Goal: Task Accomplishment & Management: Manage account settings

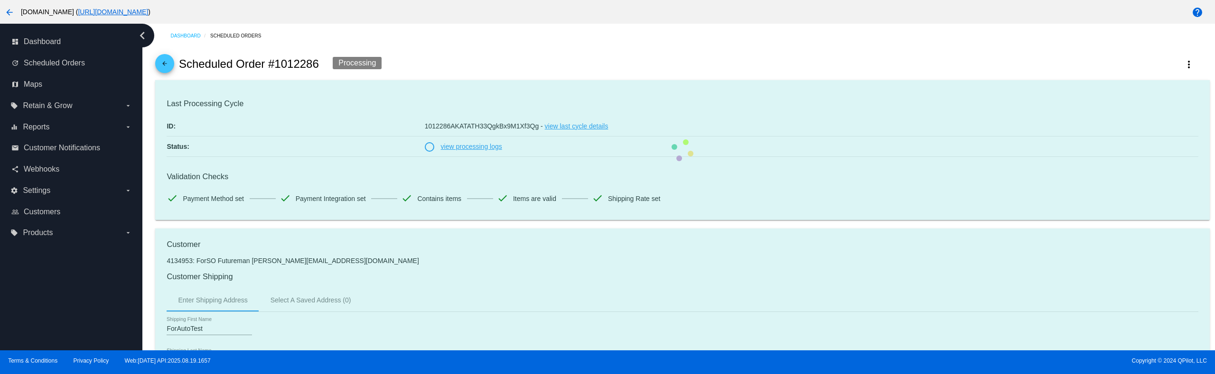
click at [475, 148] on mat-card "Last Processing Cycle ID: 1012286AKATATH33QgkBx9M1Xf3Qg - view last cycle detai…" at bounding box center [682, 150] width 1054 height 140
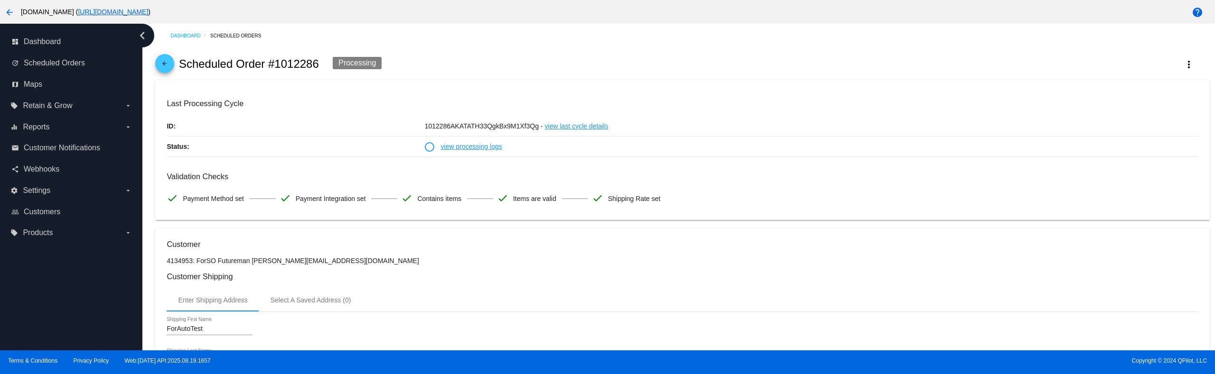
click at [475, 148] on link "view processing logs" at bounding box center [471, 147] width 61 height 20
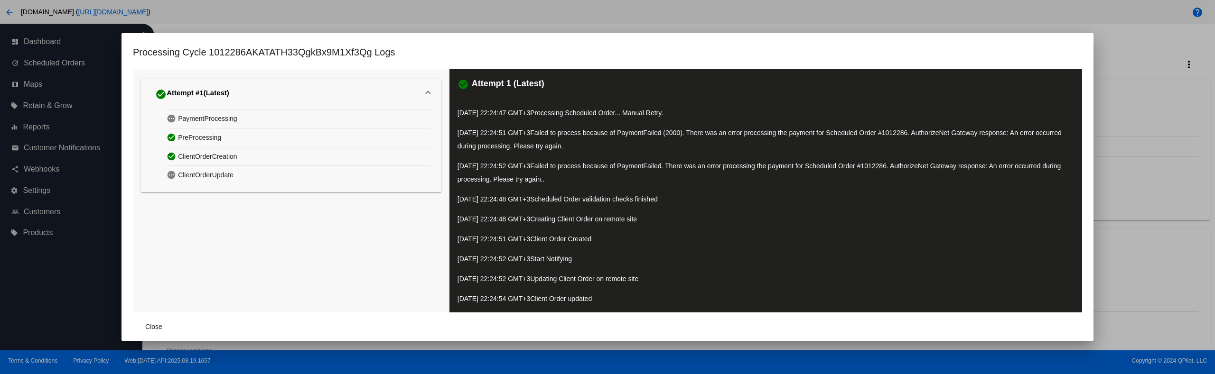
click at [1043, 23] on div at bounding box center [607, 187] width 1215 height 374
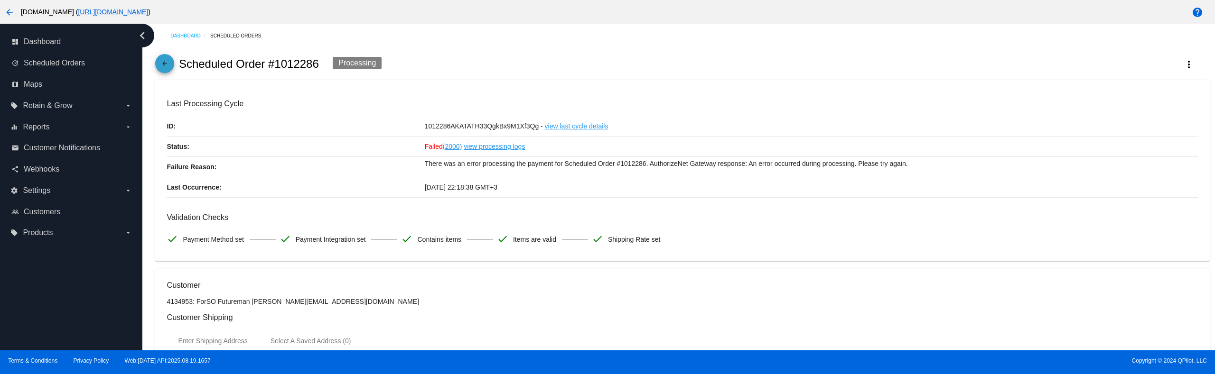
click at [161, 59] on span "arrow_back" at bounding box center [164, 65] width 11 height 23
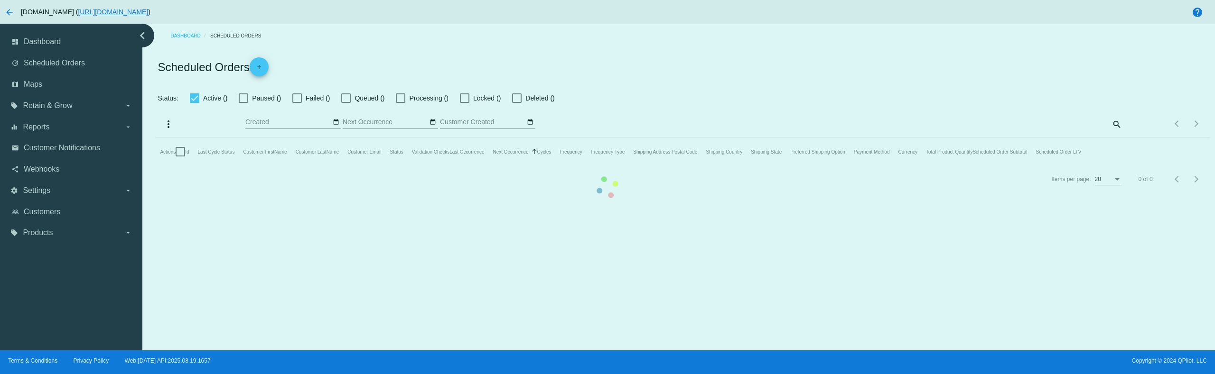
checkbox input "true"
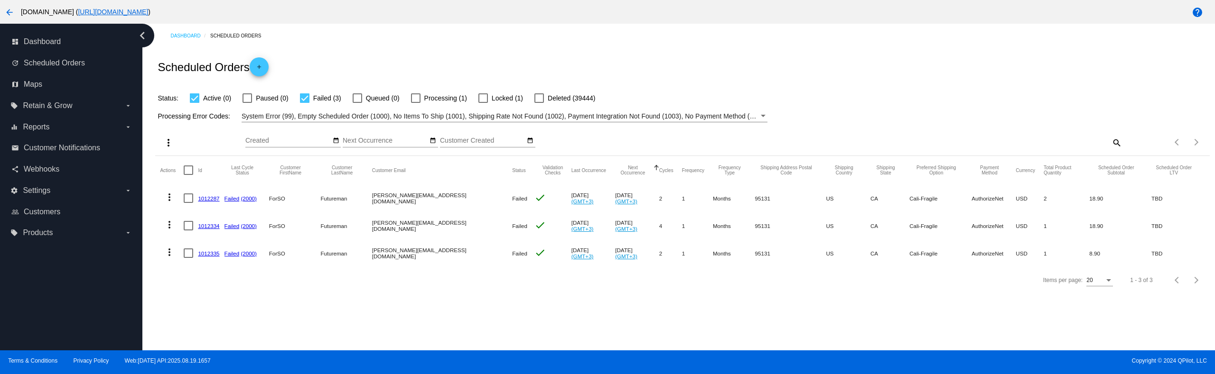
click at [189, 170] on div at bounding box center [188, 170] width 9 height 9
click at [188, 175] on input "checkbox" at bounding box center [188, 175] width 0 height 0
checkbox input "true"
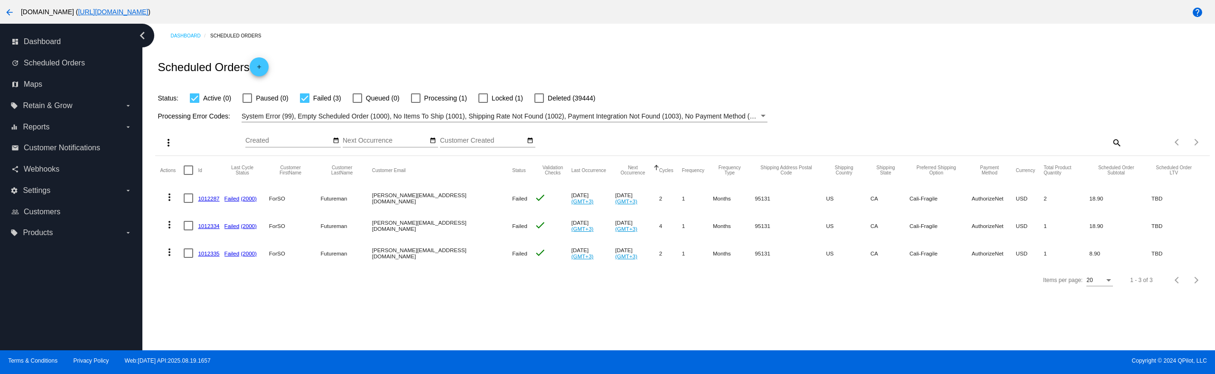
checkbox input "true"
click at [167, 143] on mat-icon "more_vert" at bounding box center [168, 142] width 11 height 11
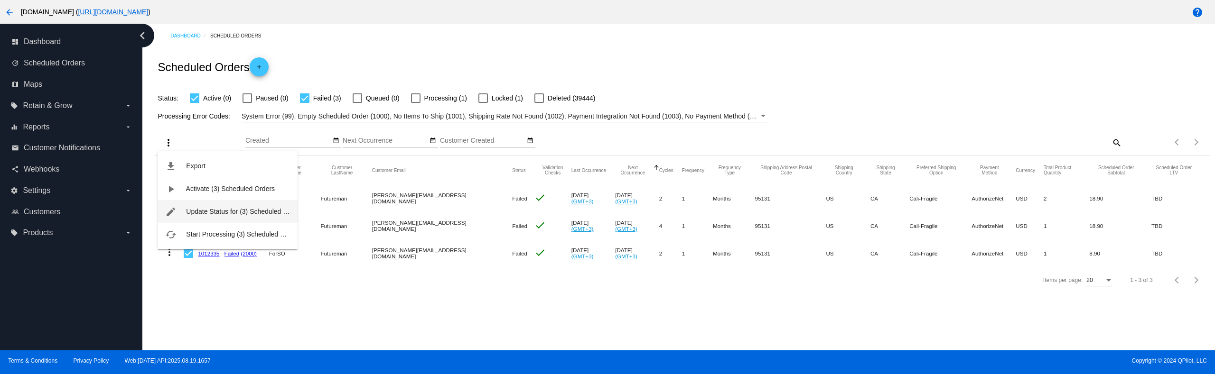
click at [224, 202] on button "edit Update Status for (3) Scheduled Orders" at bounding box center [228, 211] width 140 height 23
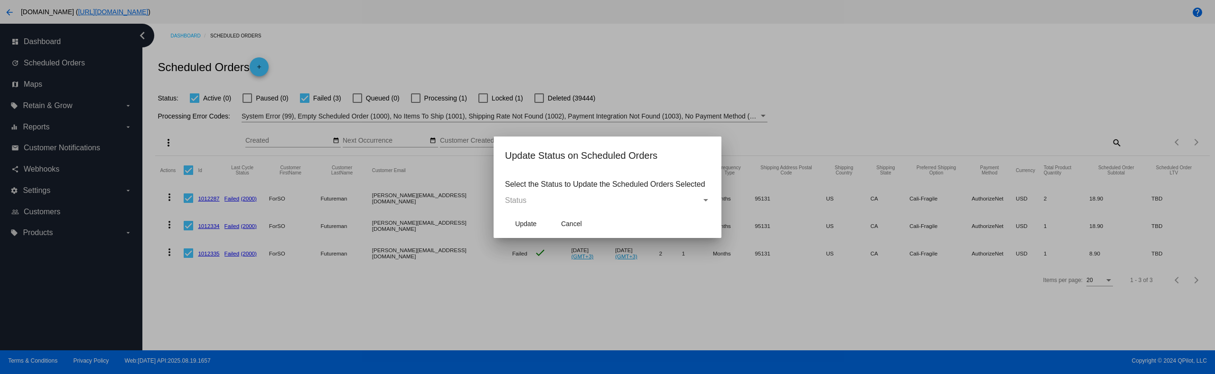
click at [573, 195] on mat-dialog-content "Select the Status to Update the Scheduled Orders Selected Status" at bounding box center [608, 191] width 228 height 37
click at [569, 203] on div "Status" at bounding box center [603, 200] width 196 height 9
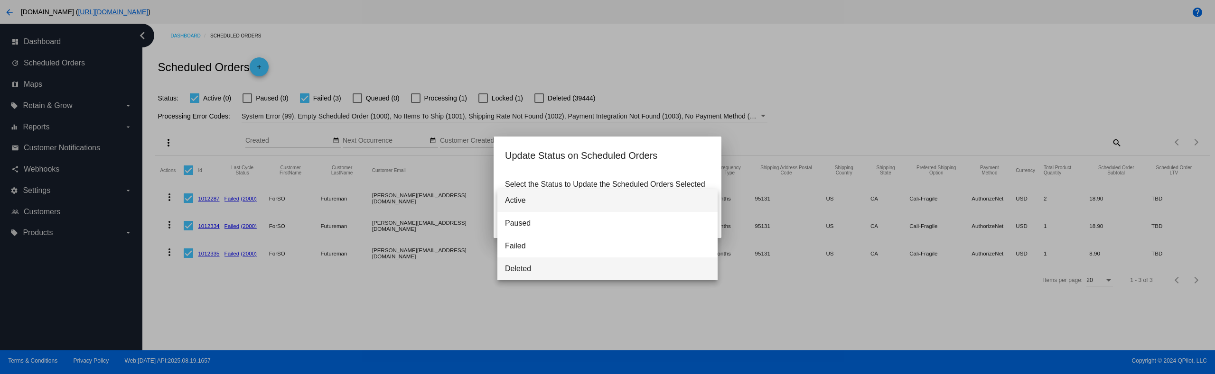
click at [537, 267] on span "Deleted" at bounding box center [607, 269] width 205 height 23
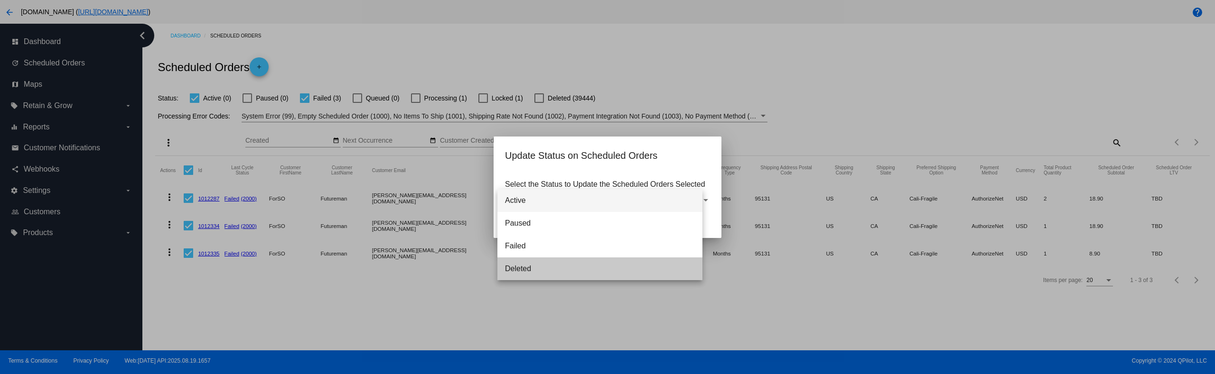
click at [536, 224] on span "Update" at bounding box center [525, 224] width 21 height 8
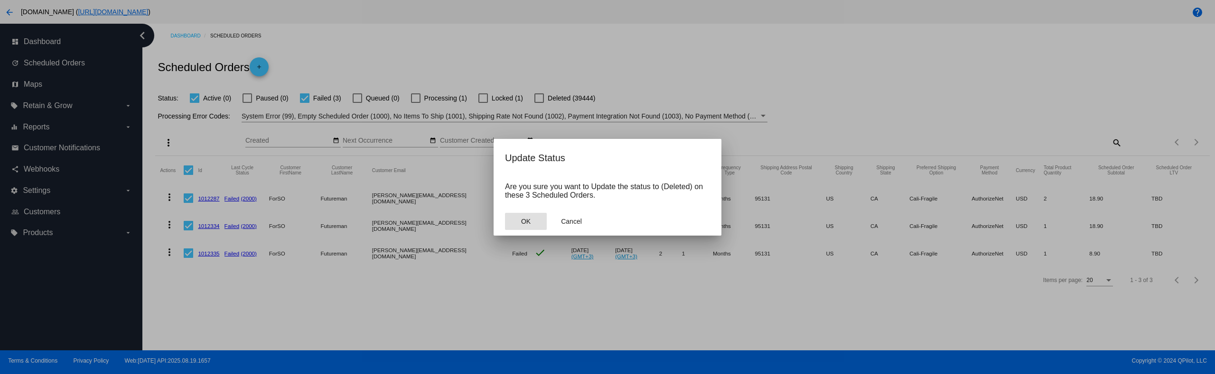
click at [535, 223] on button "OK" at bounding box center [526, 221] width 42 height 17
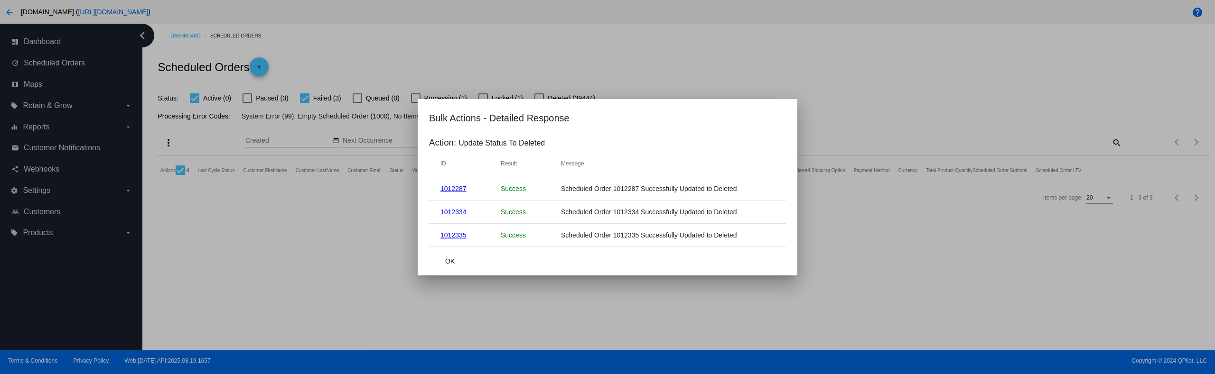
click at [450, 255] on button "OK" at bounding box center [450, 261] width 42 height 17
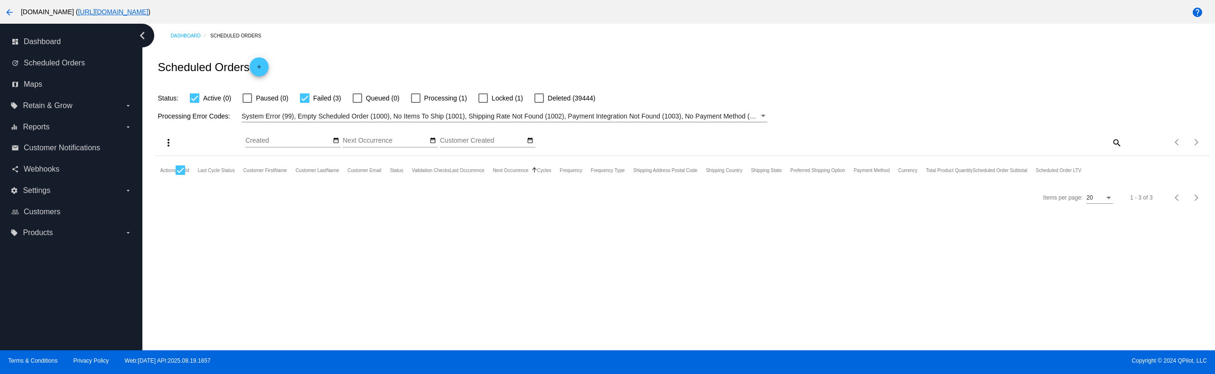
click at [308, 96] on div at bounding box center [304, 97] width 9 height 9
click at [305, 103] on input "Failed (3)" at bounding box center [304, 103] width 0 height 0
checkbox input "false"
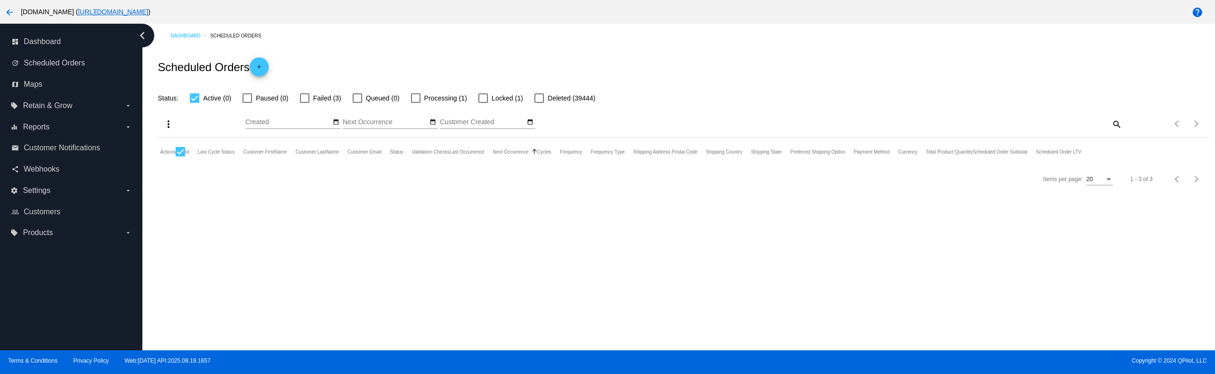
drag, startPoint x: 354, startPoint y: 58, endPoint x: 314, endPoint y: 94, distance: 53.7
click at [351, 57] on div "Scheduled Orders add" at bounding box center [682, 67] width 1054 height 38
click at [183, 149] on div at bounding box center [180, 151] width 9 height 9
click at [180, 157] on input "checkbox" at bounding box center [180, 157] width 0 height 0
checkbox input "false"
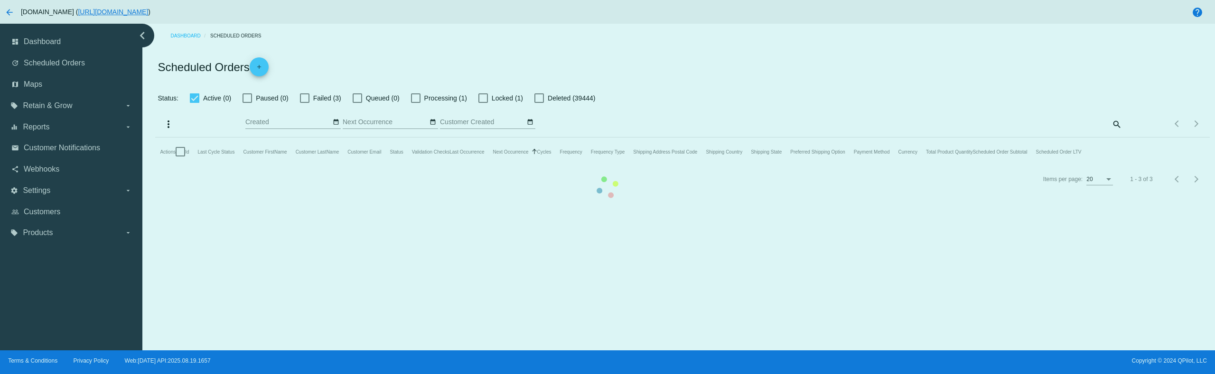
click at [226, 166] on mat-table "Actions Id Last Cycle Status Customer FirstName Customer LastName Customer Emai…" at bounding box center [682, 152] width 1054 height 28
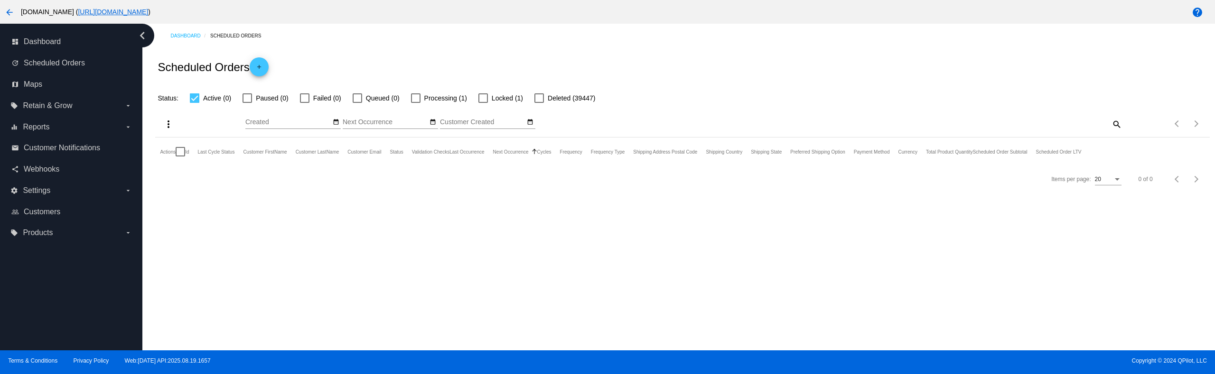
click at [197, 99] on div at bounding box center [194, 97] width 9 height 9
click at [195, 103] on input "Active (0)" at bounding box center [194, 103] width 0 height 0
click at [197, 99] on div at bounding box center [194, 97] width 9 height 9
click at [195, 103] on input "Active (0)" at bounding box center [194, 103] width 0 height 0
checkbox input "true"
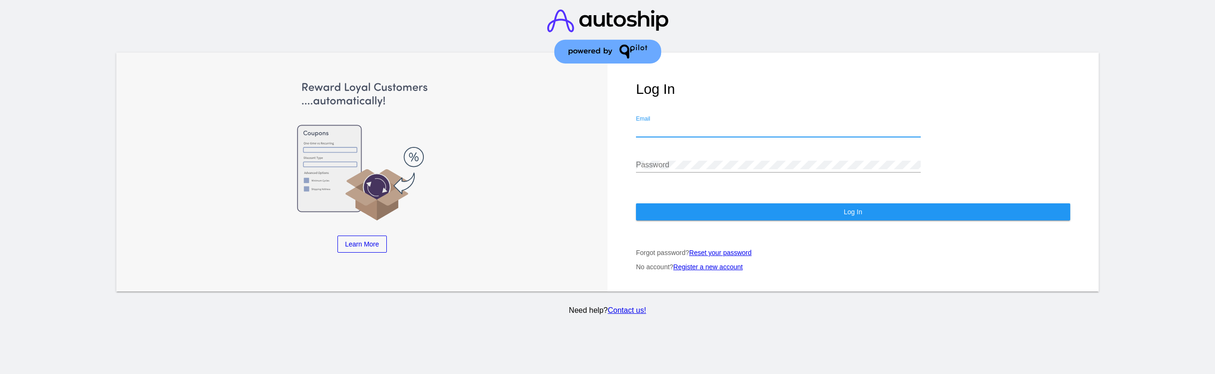
click at [658, 131] on input "Email" at bounding box center [778, 129] width 285 height 9
type input "[EMAIL_ADDRESS][DOMAIN_NAME]"
click at [718, 215] on button "Log In" at bounding box center [853, 212] width 434 height 17
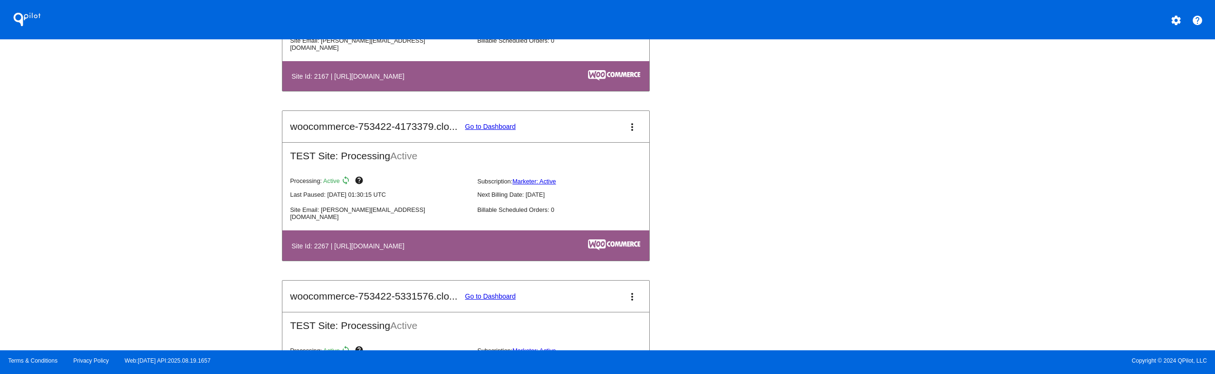
scroll to position [1500, 0]
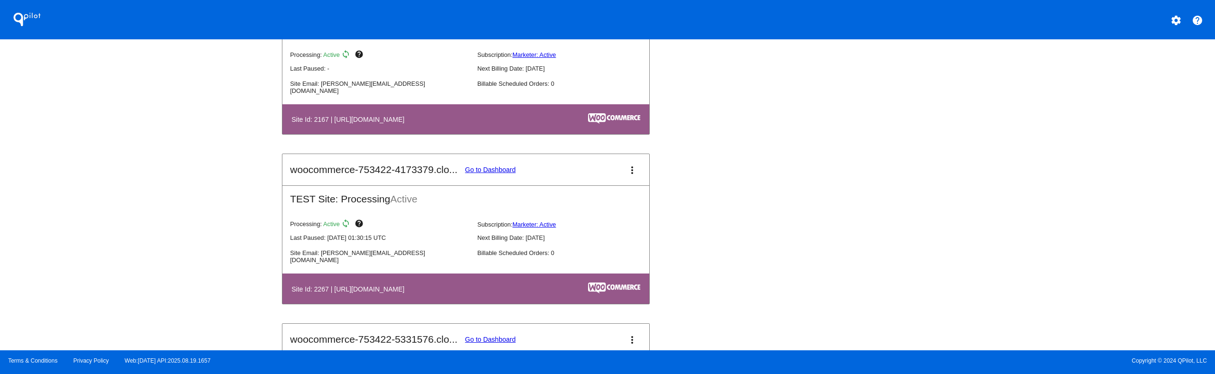
click at [482, 169] on link "Go to Dashboard" at bounding box center [490, 170] width 51 height 8
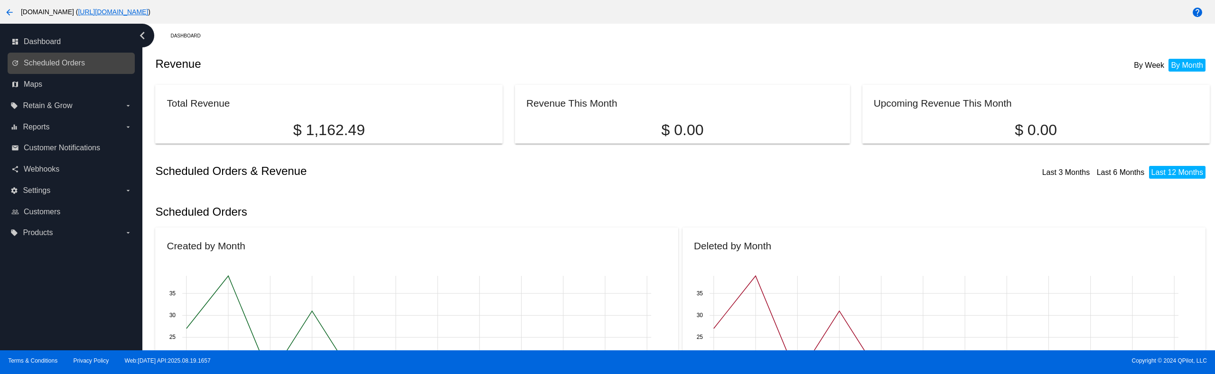
click at [72, 68] on link "update Scheduled Orders" at bounding box center [71, 63] width 121 height 15
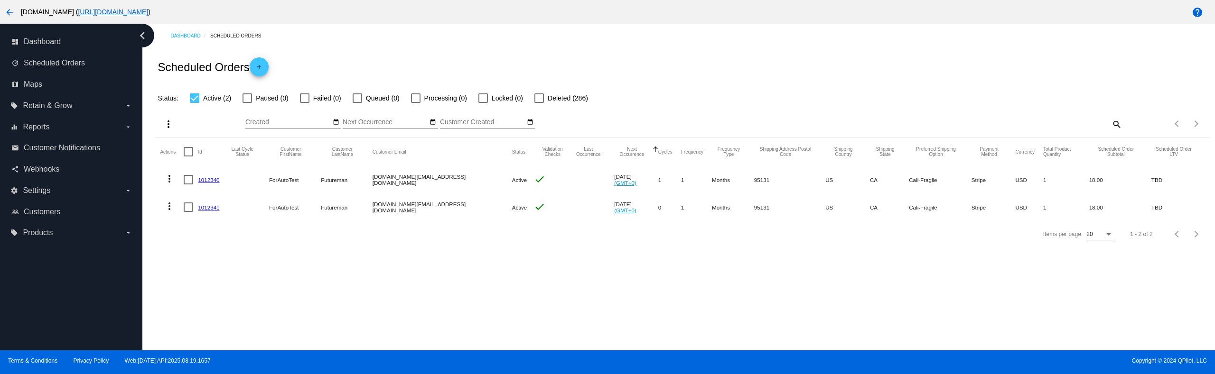
click at [188, 148] on div at bounding box center [188, 151] width 9 height 9
click at [188, 157] on input "checkbox" at bounding box center [188, 157] width 0 height 0
checkbox input "true"
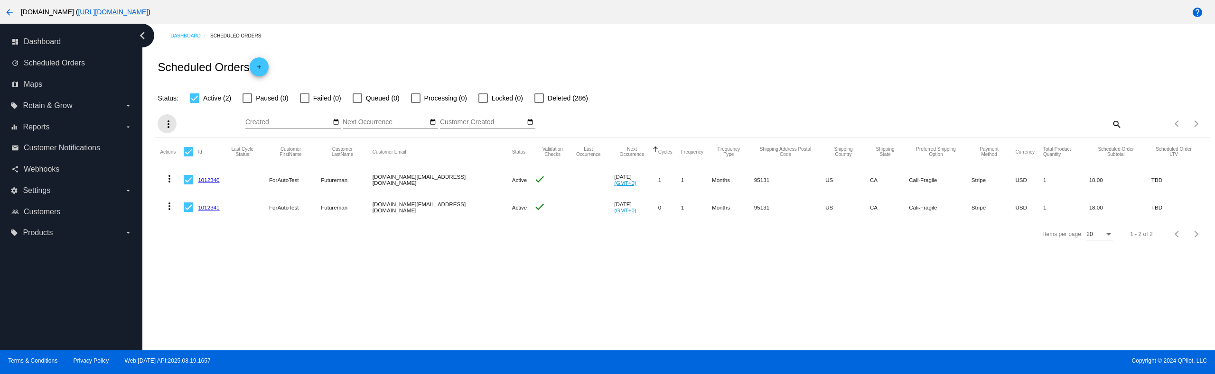
click at [168, 129] on mat-icon "more_vert" at bounding box center [168, 124] width 11 height 11
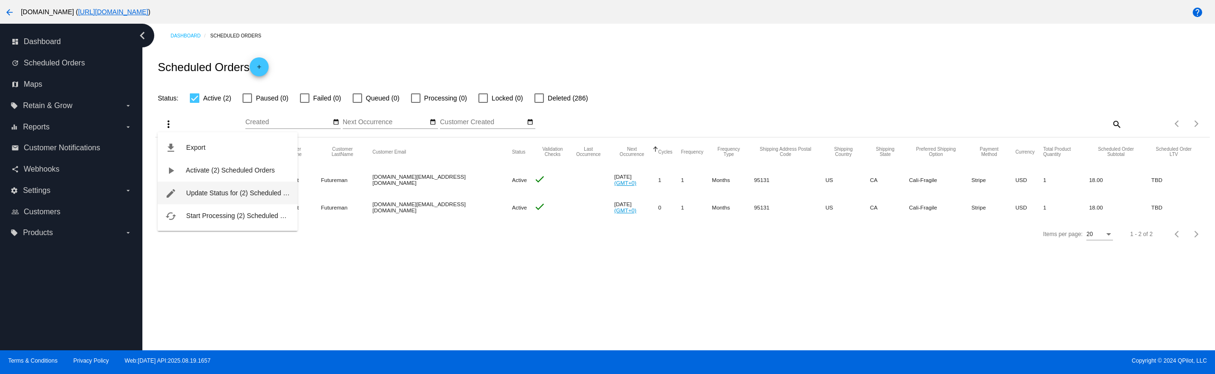
click at [202, 193] on span "Update Status for (2) Scheduled Orders" at bounding box center [244, 193] width 117 height 8
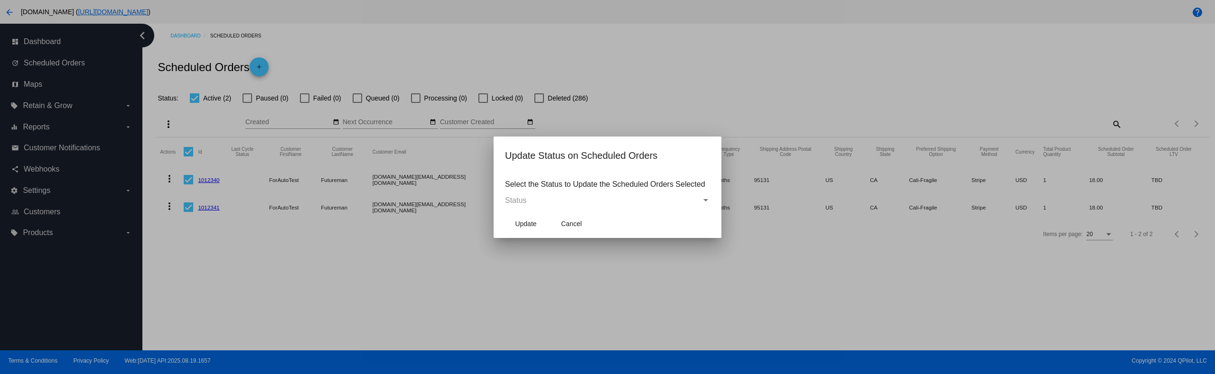
click at [560, 201] on div "Status" at bounding box center [603, 200] width 196 height 9
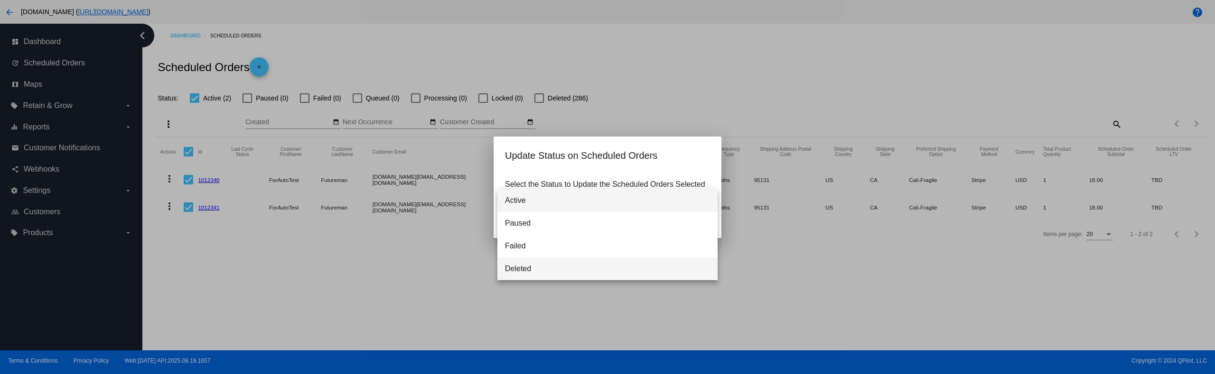
click at [540, 268] on span "Deleted" at bounding box center [607, 269] width 205 height 23
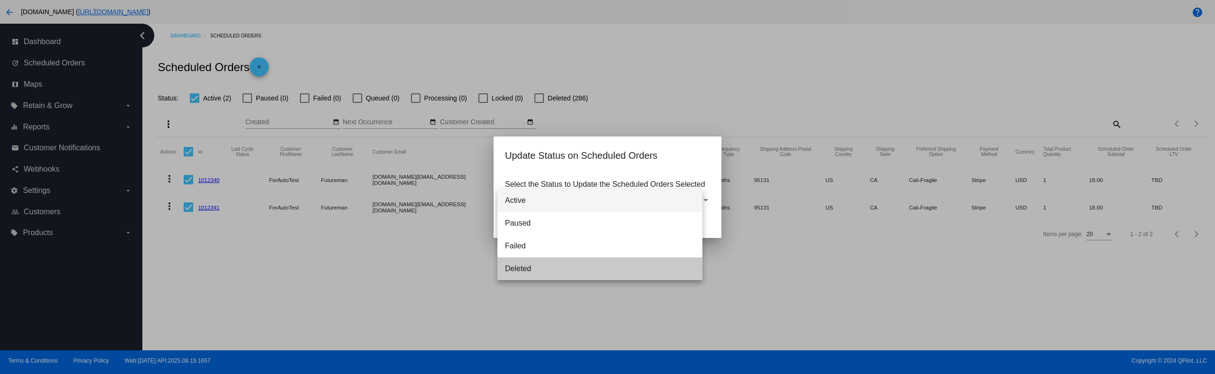
click at [531, 224] on span "Update" at bounding box center [525, 224] width 21 height 8
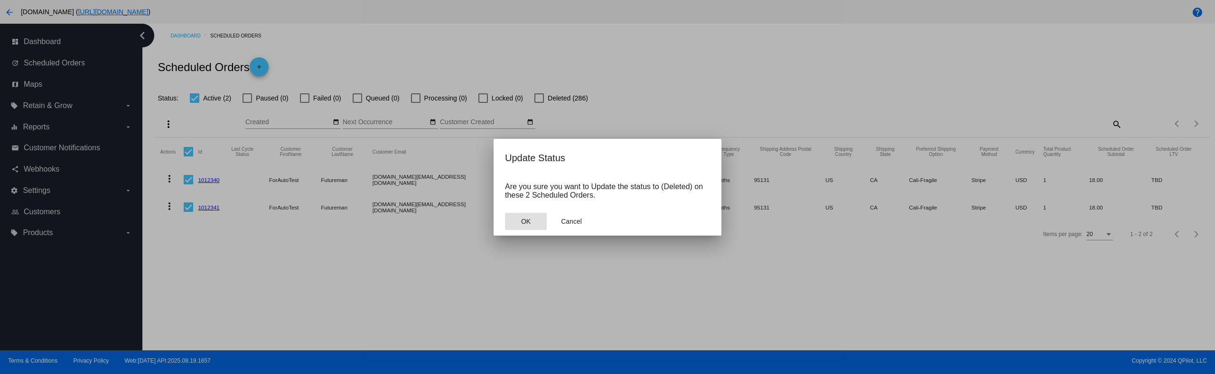
click at [528, 219] on span "OK" at bounding box center [525, 222] width 9 height 8
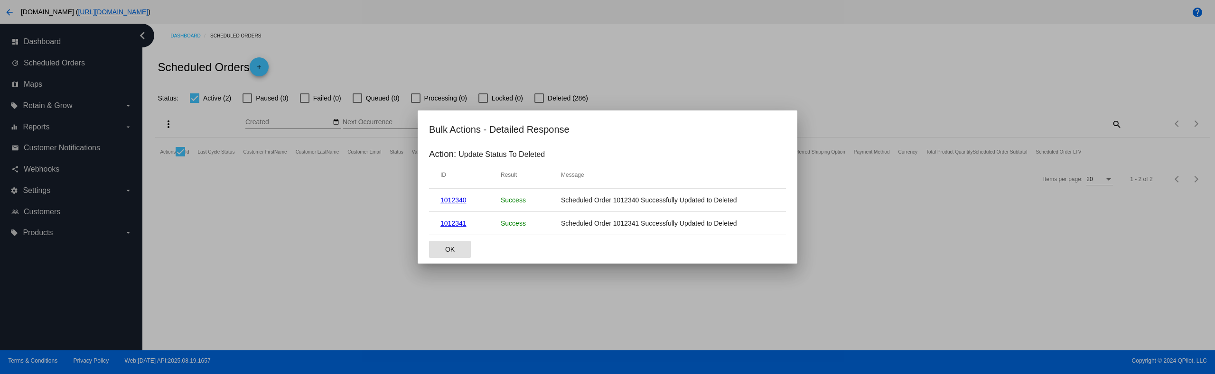
click at [432, 252] on button "OK" at bounding box center [450, 249] width 42 height 17
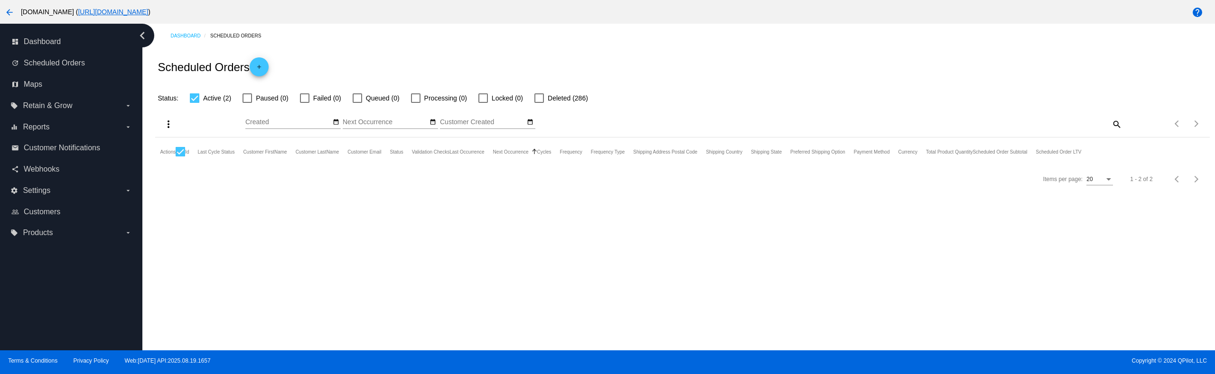
click at [180, 149] on div at bounding box center [180, 151] width 9 height 9
click at [180, 157] on input "checkbox" at bounding box center [180, 157] width 0 height 0
checkbox input "false"
click at [201, 193] on div "Items per page: 20 1 - 2 of 2" at bounding box center [682, 179] width 1054 height 27
click at [195, 98] on div at bounding box center [194, 97] width 9 height 9
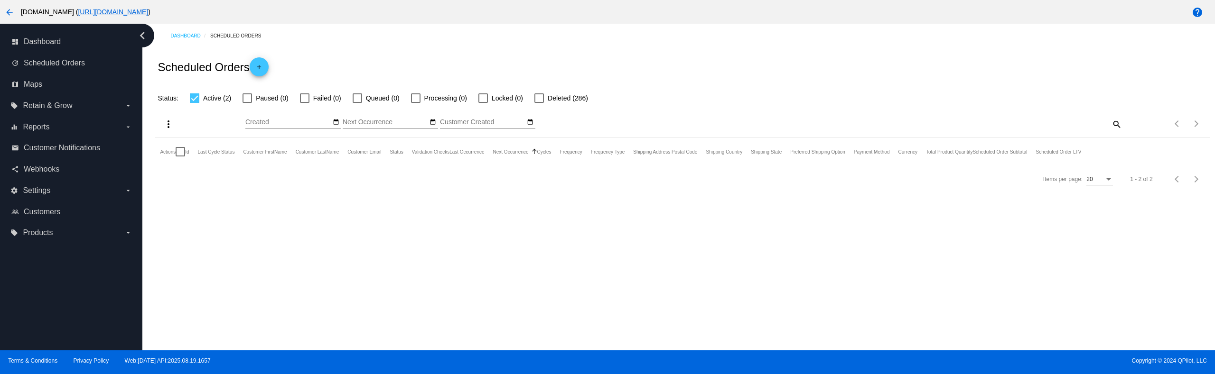
click at [195, 103] on input "Active (2)" at bounding box center [194, 103] width 0 height 0
click at [195, 97] on div at bounding box center [194, 97] width 9 height 9
click at [195, 103] on input "Active (2)" at bounding box center [194, 103] width 0 height 0
checkbox input "true"
